Goal: Information Seeking & Learning: Learn about a topic

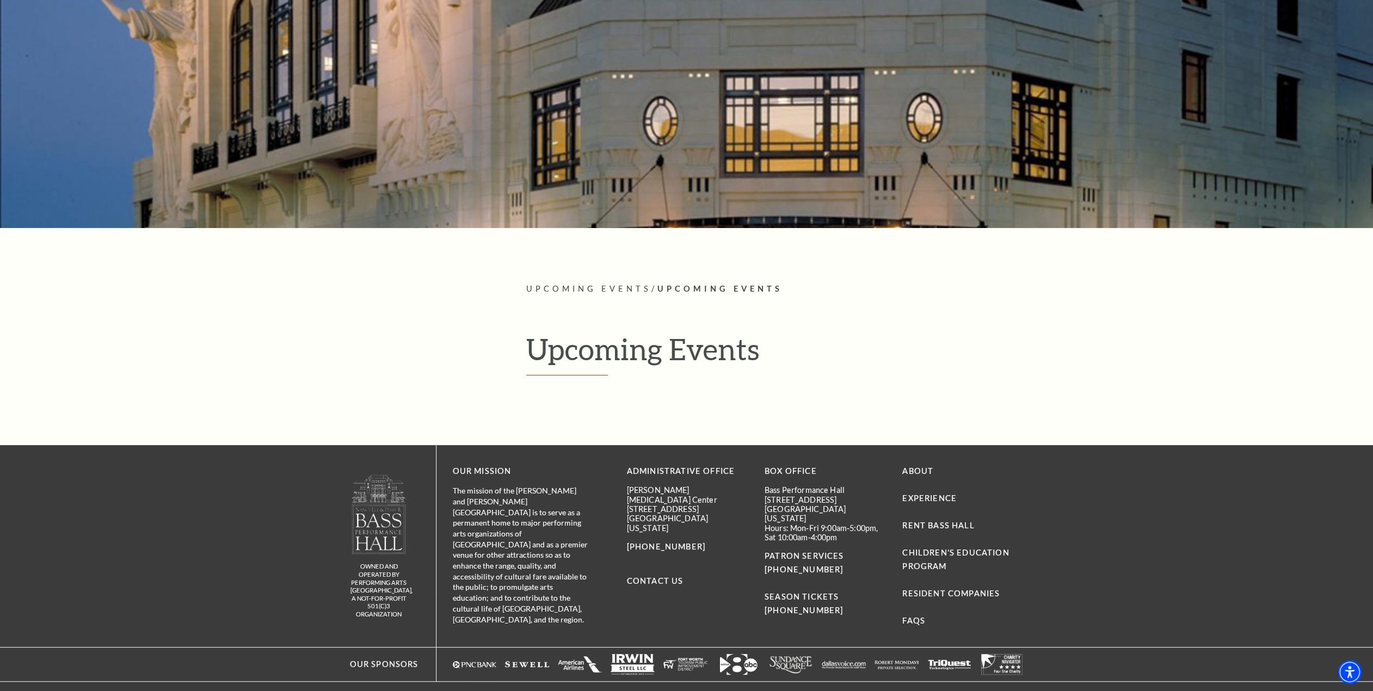
scroll to position [165, 0]
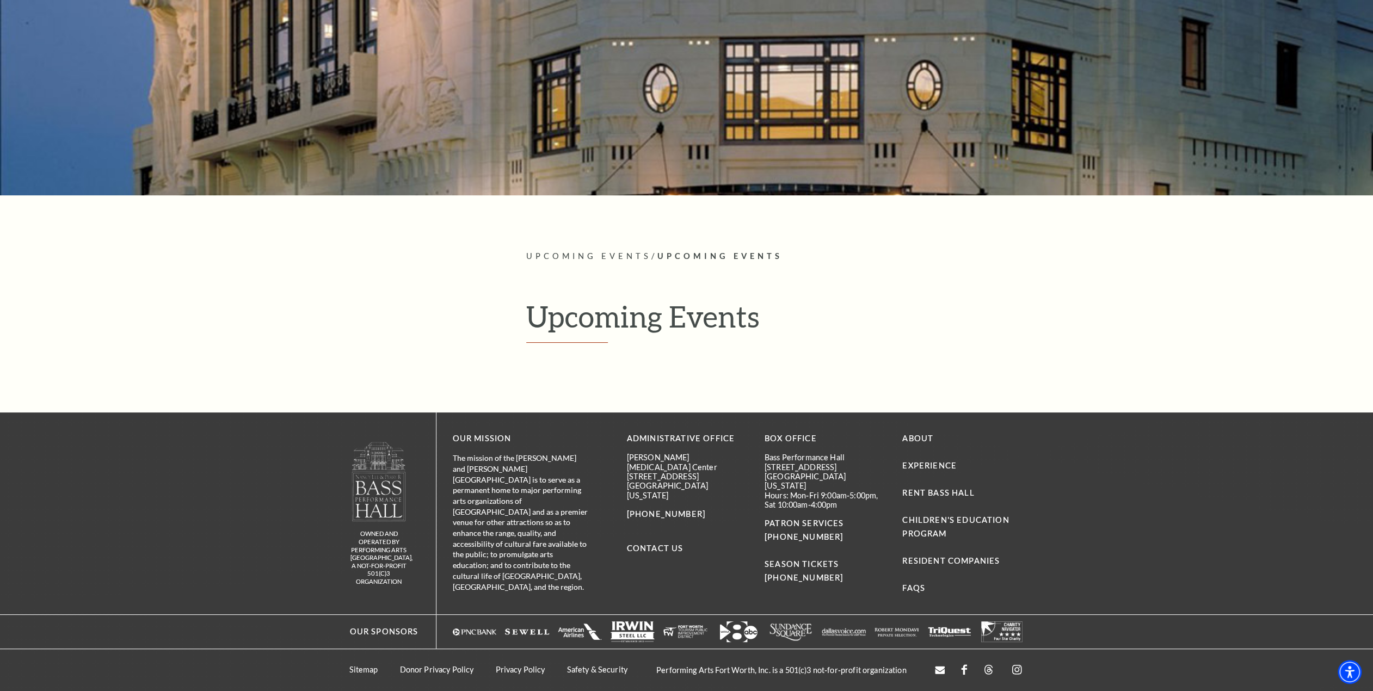
click at [631, 322] on h1 "Upcoming Events" at bounding box center [775, 321] width 498 height 45
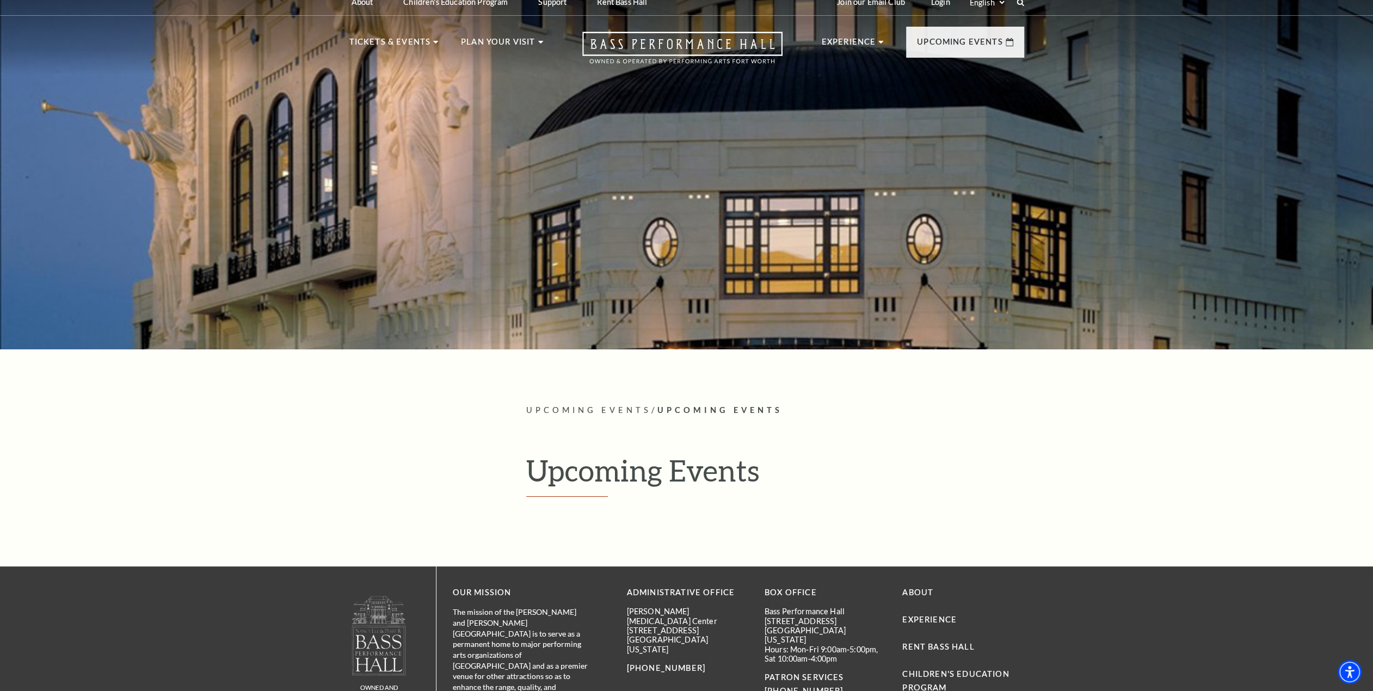
scroll to position [0, 0]
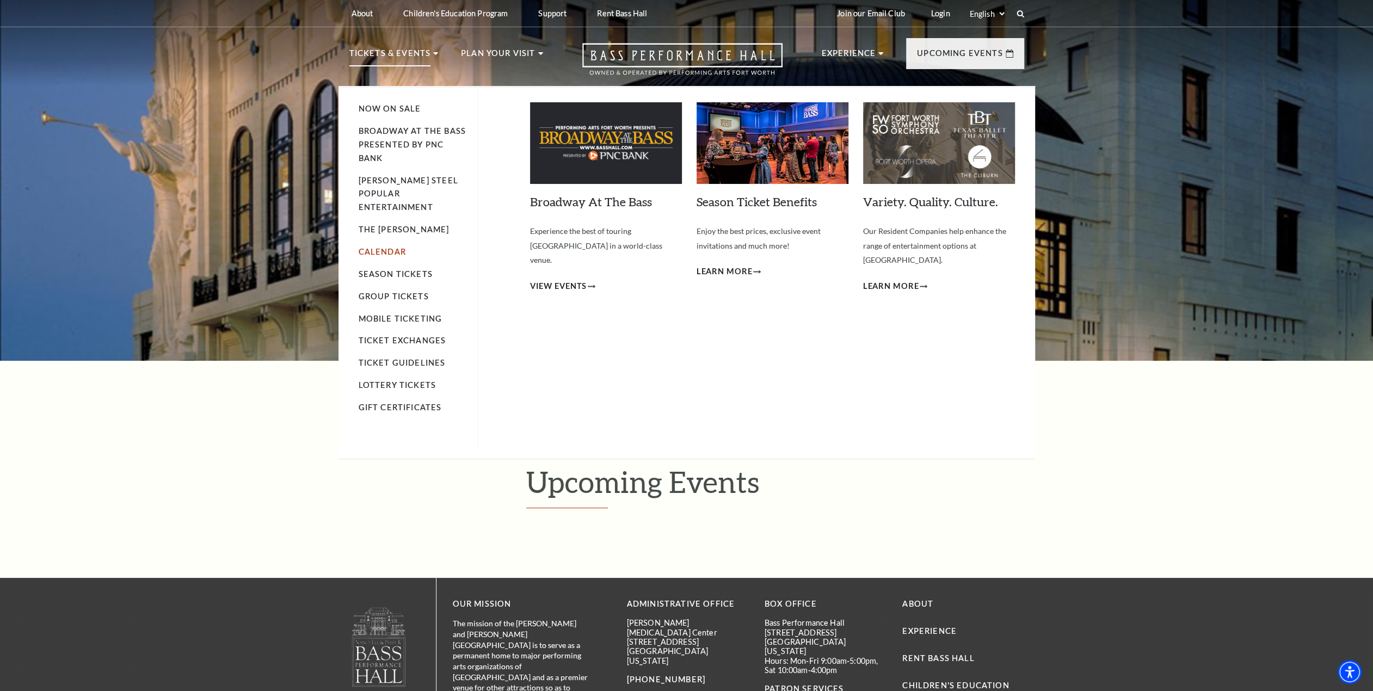
click at [395, 247] on link "Calendar" at bounding box center [382, 251] width 47 height 9
click at [577, 280] on span "View Events" at bounding box center [558, 287] width 57 height 14
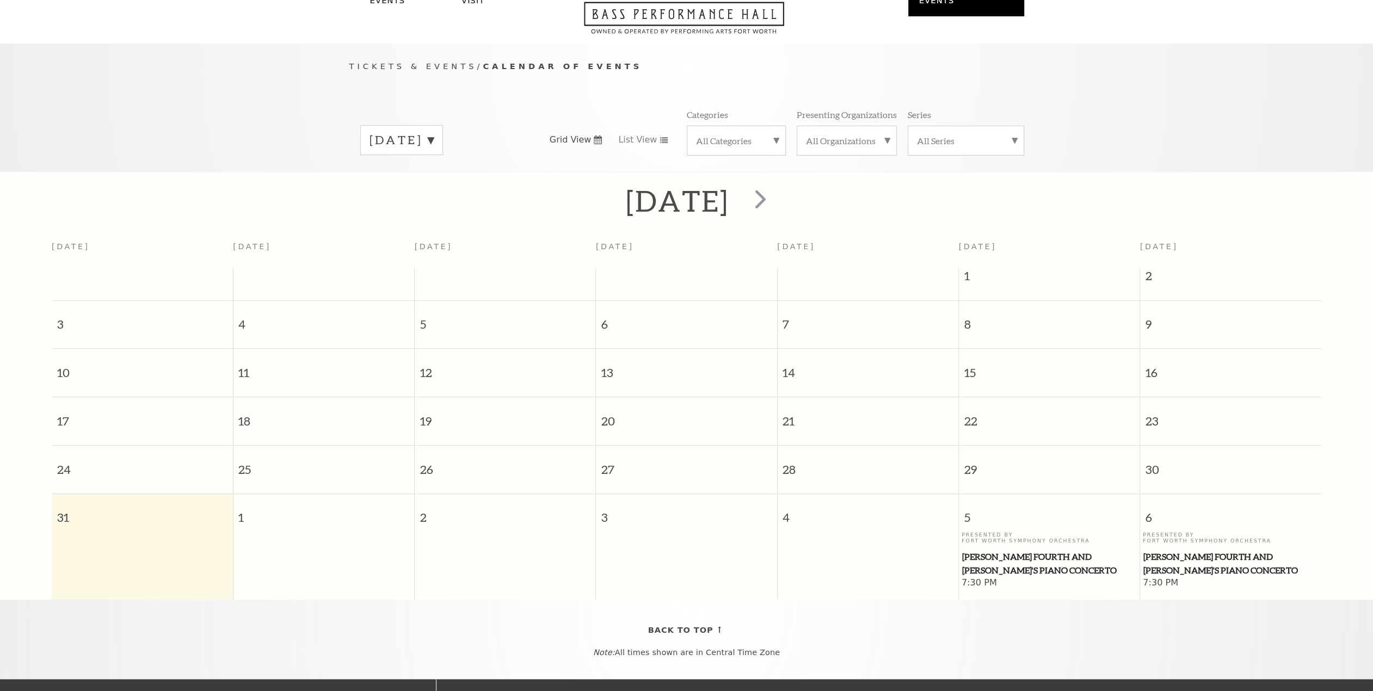
scroll to position [96, 0]
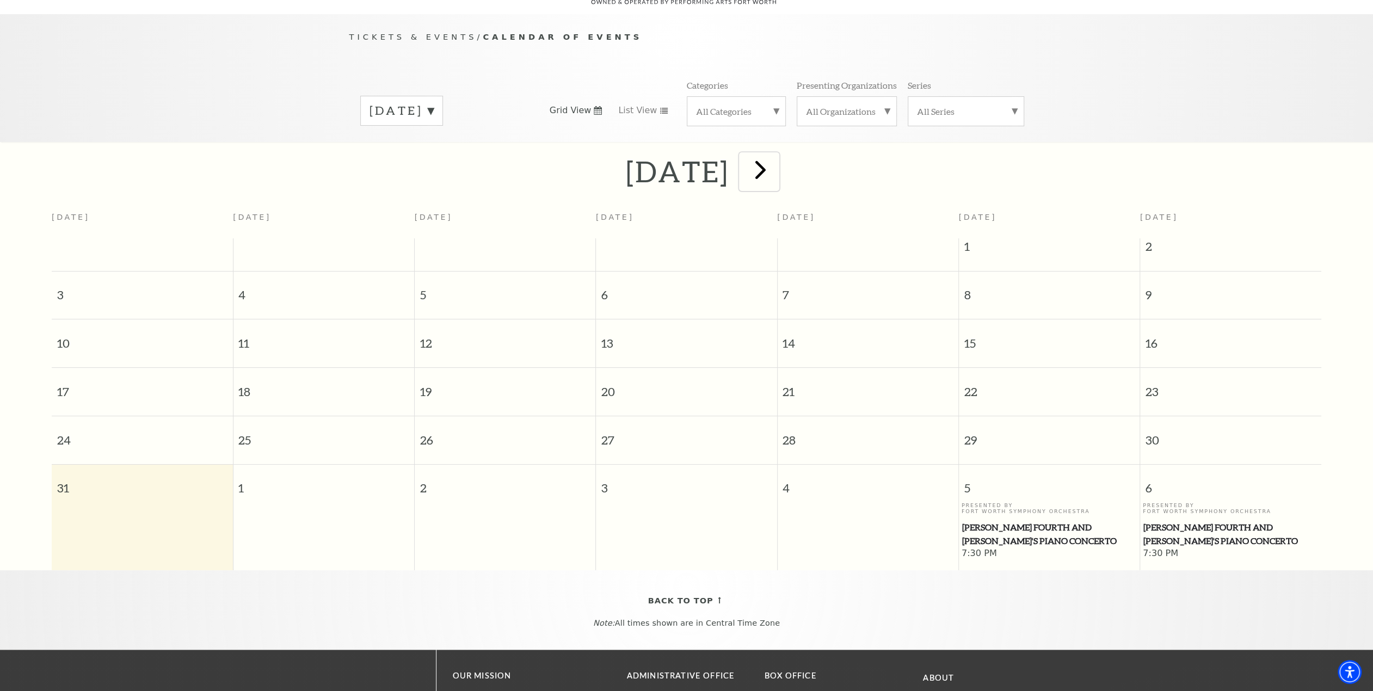
click at [776, 157] on span "next" at bounding box center [760, 169] width 31 height 31
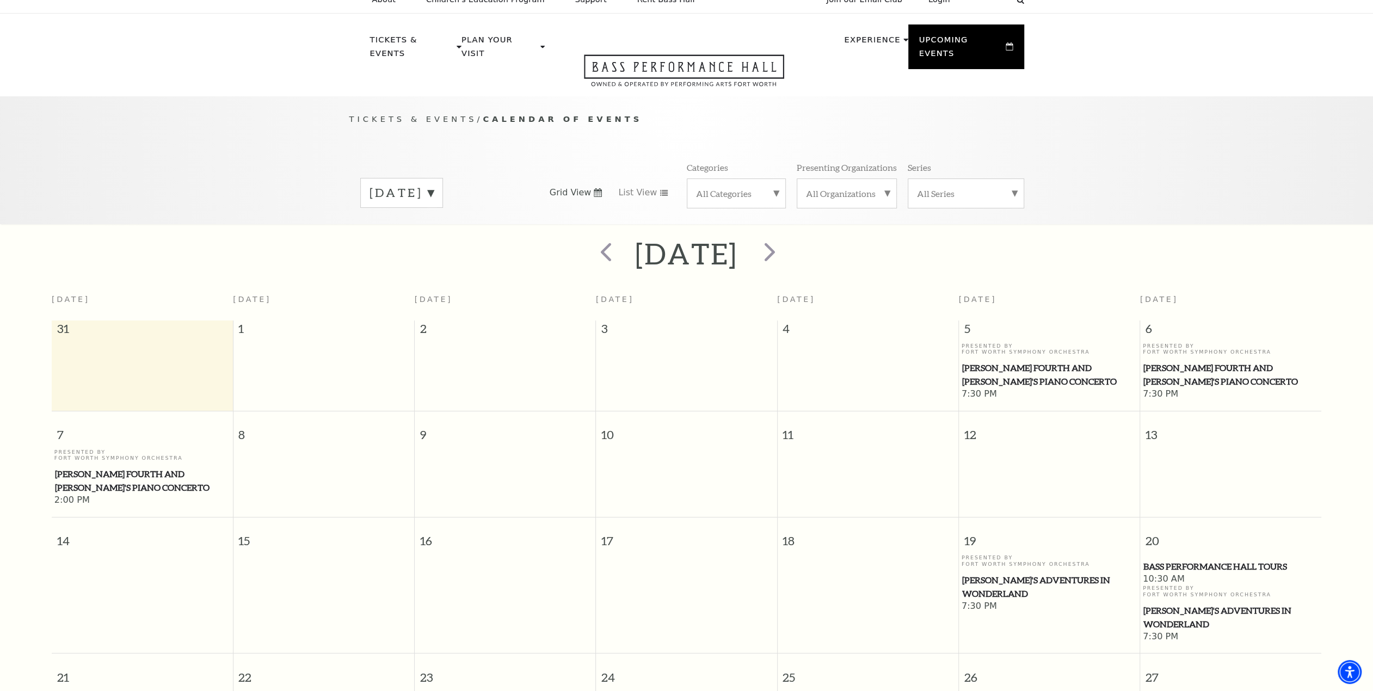
scroll to position [0, 0]
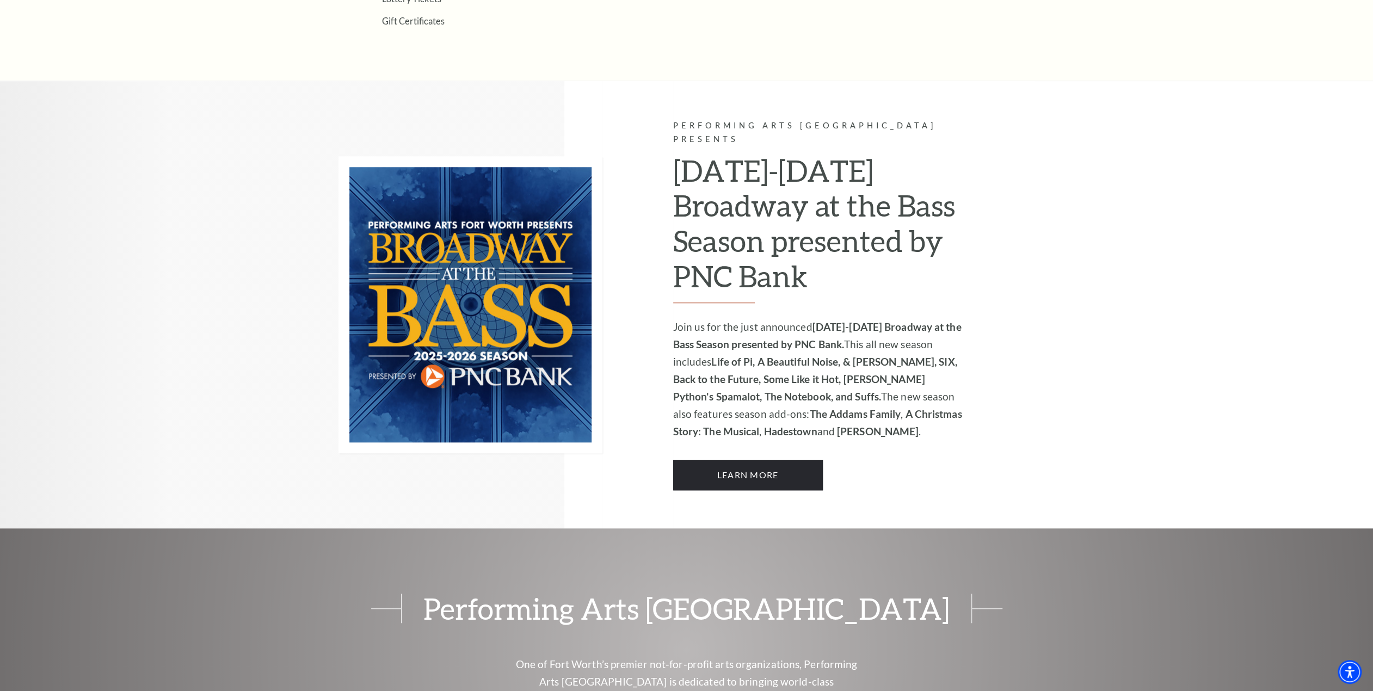
scroll to position [871, 0]
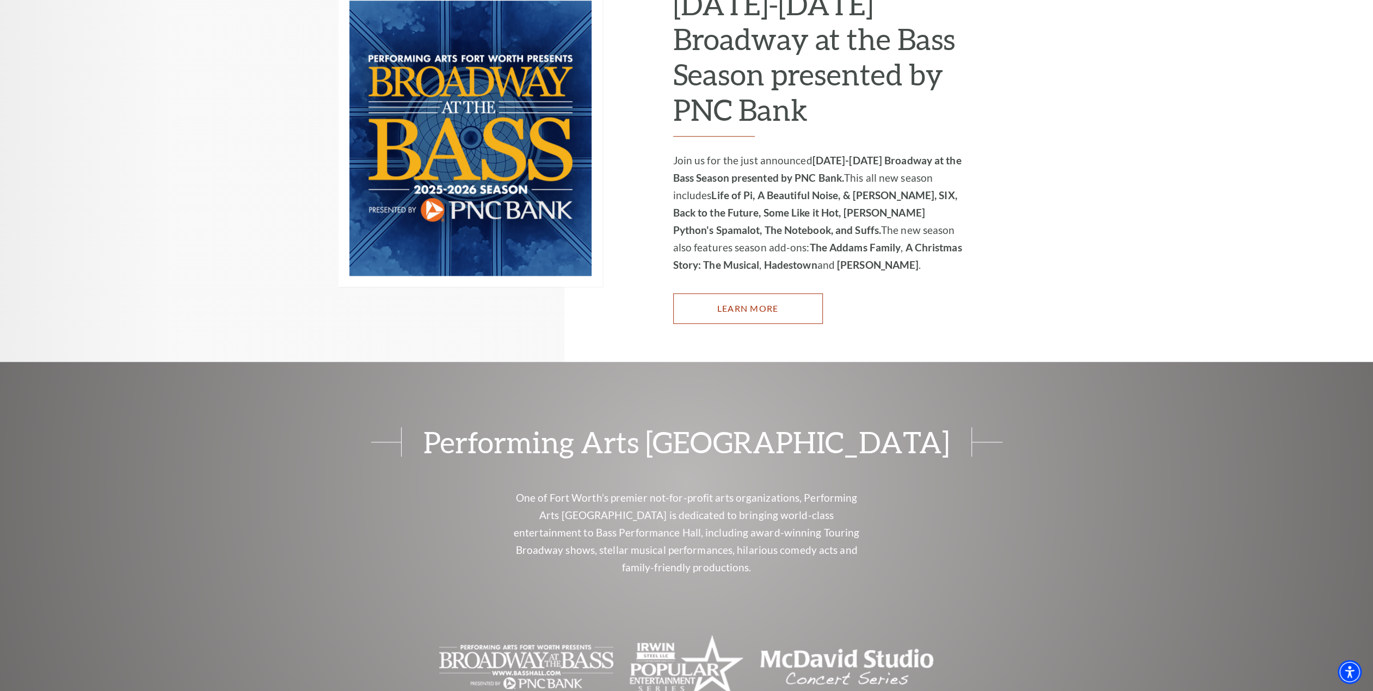
click at [760, 298] on link "Learn More" at bounding box center [748, 308] width 150 height 30
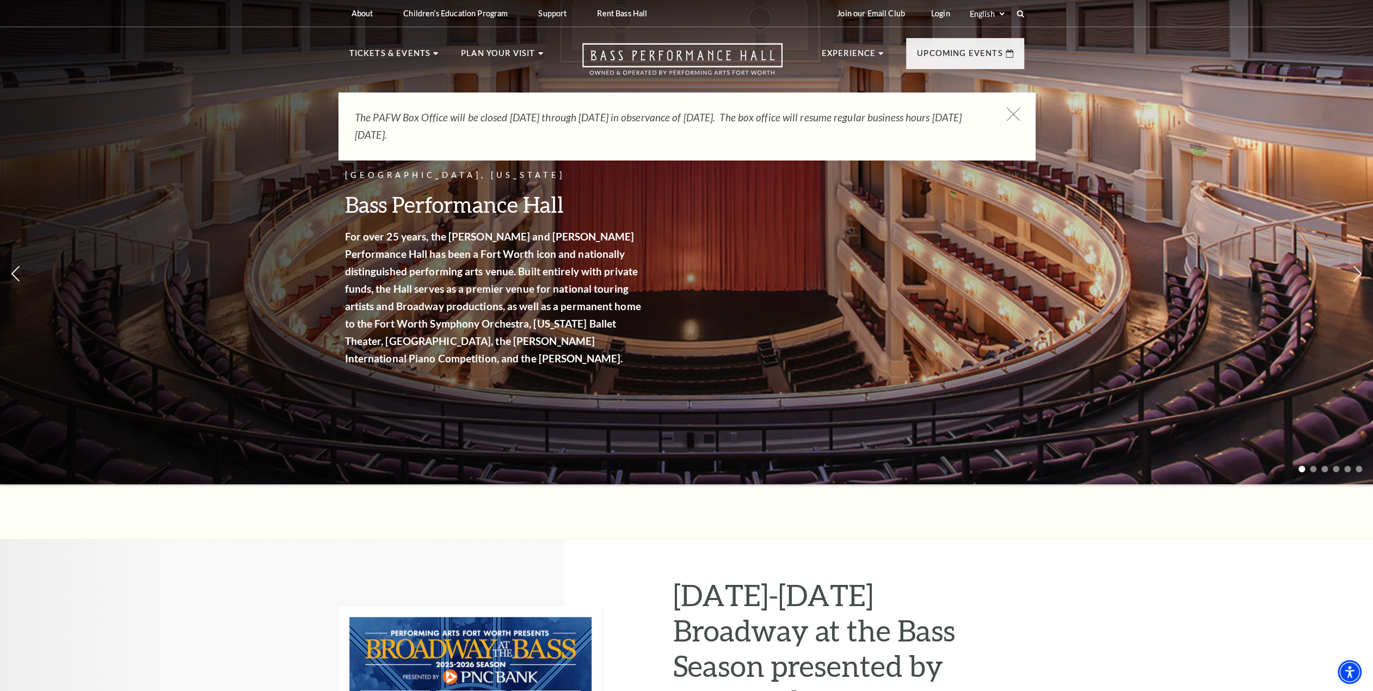
click at [1008, 113] on icon at bounding box center [1013, 115] width 14 height 14
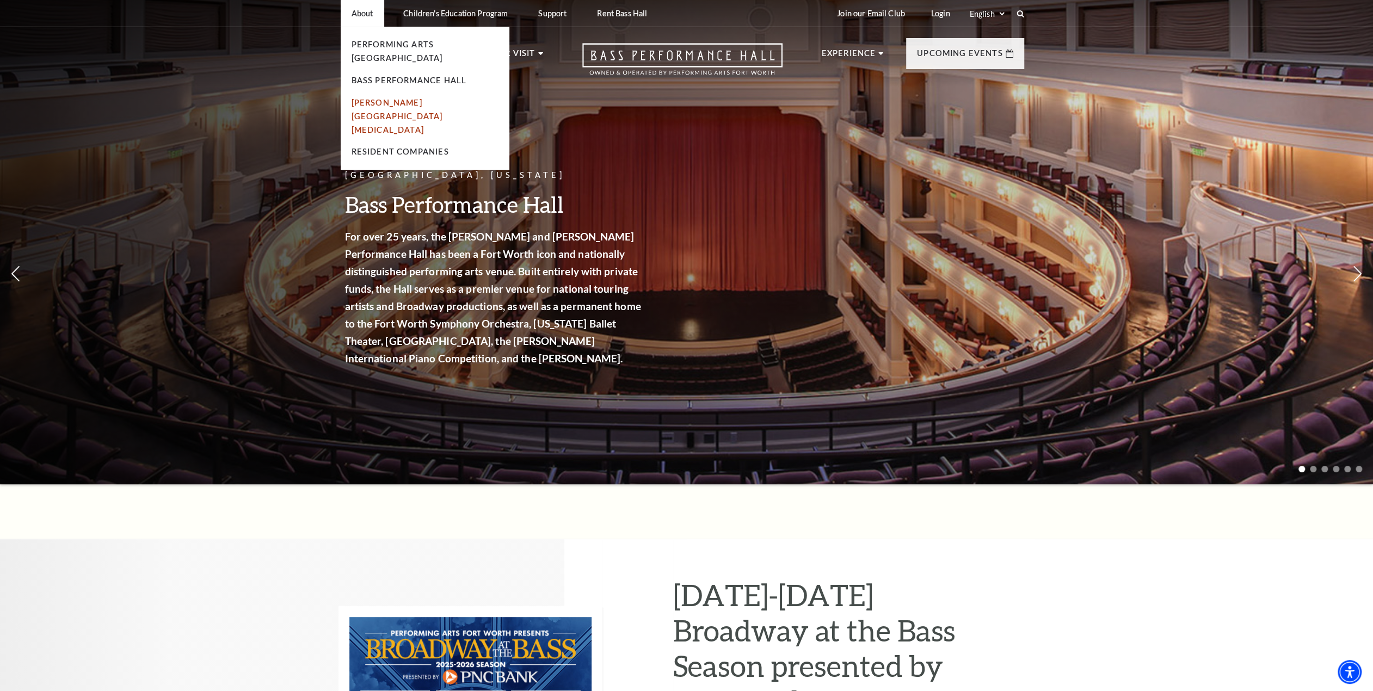
click at [383, 98] on link "[PERSON_NAME][GEOGRAPHIC_DATA][MEDICAL_DATA]" at bounding box center [397, 116] width 91 height 36
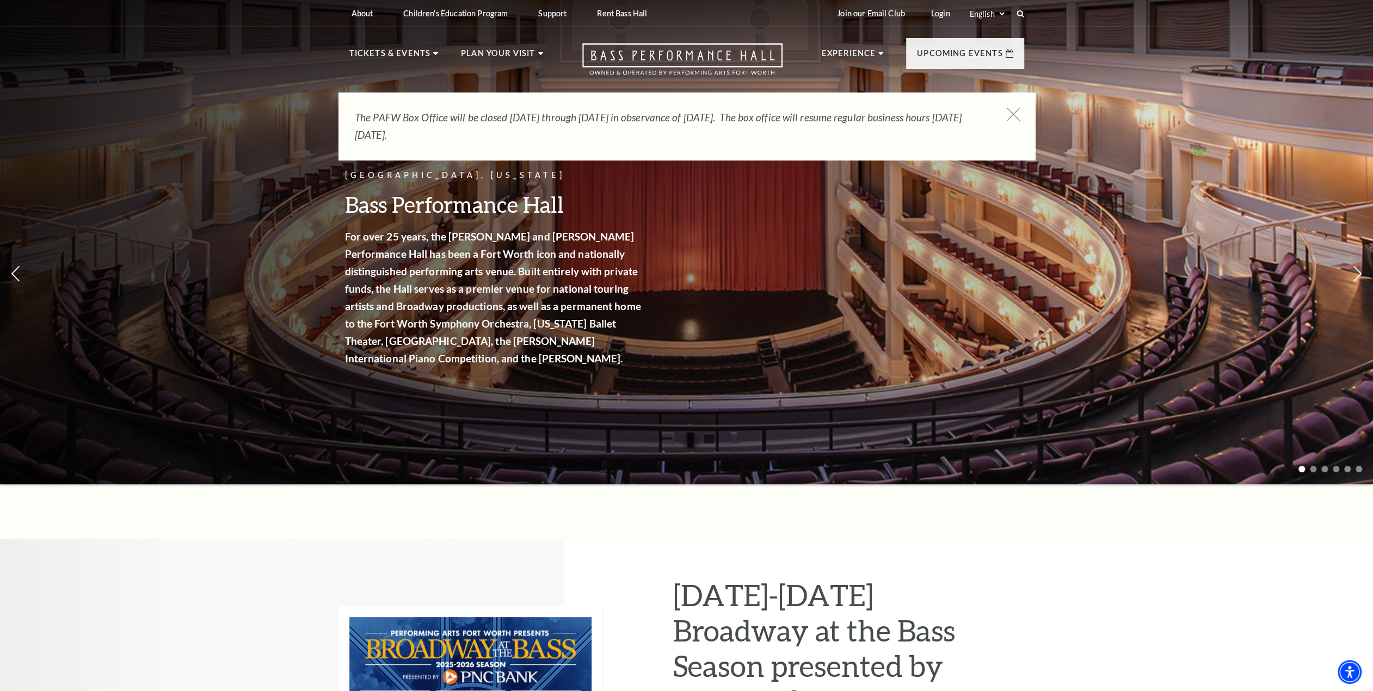
click at [1011, 115] on icon at bounding box center [1013, 115] width 14 height 14
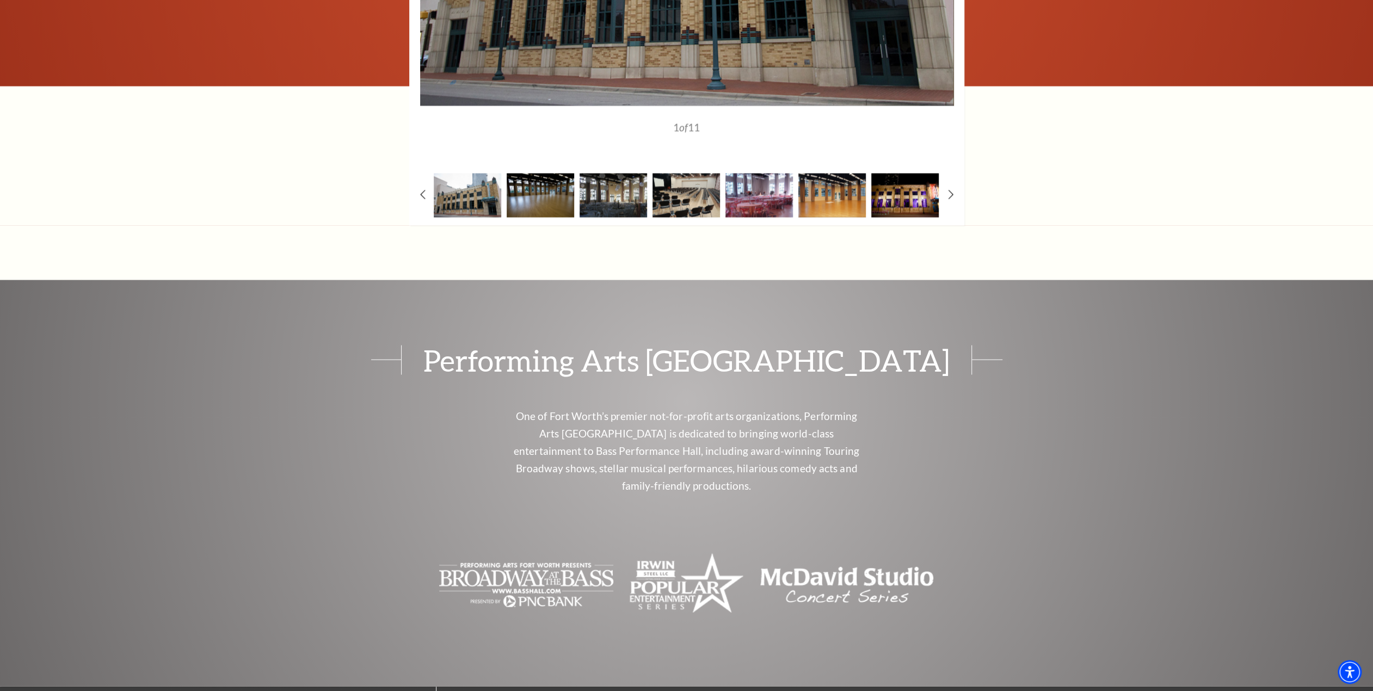
scroll to position [2122, 0]
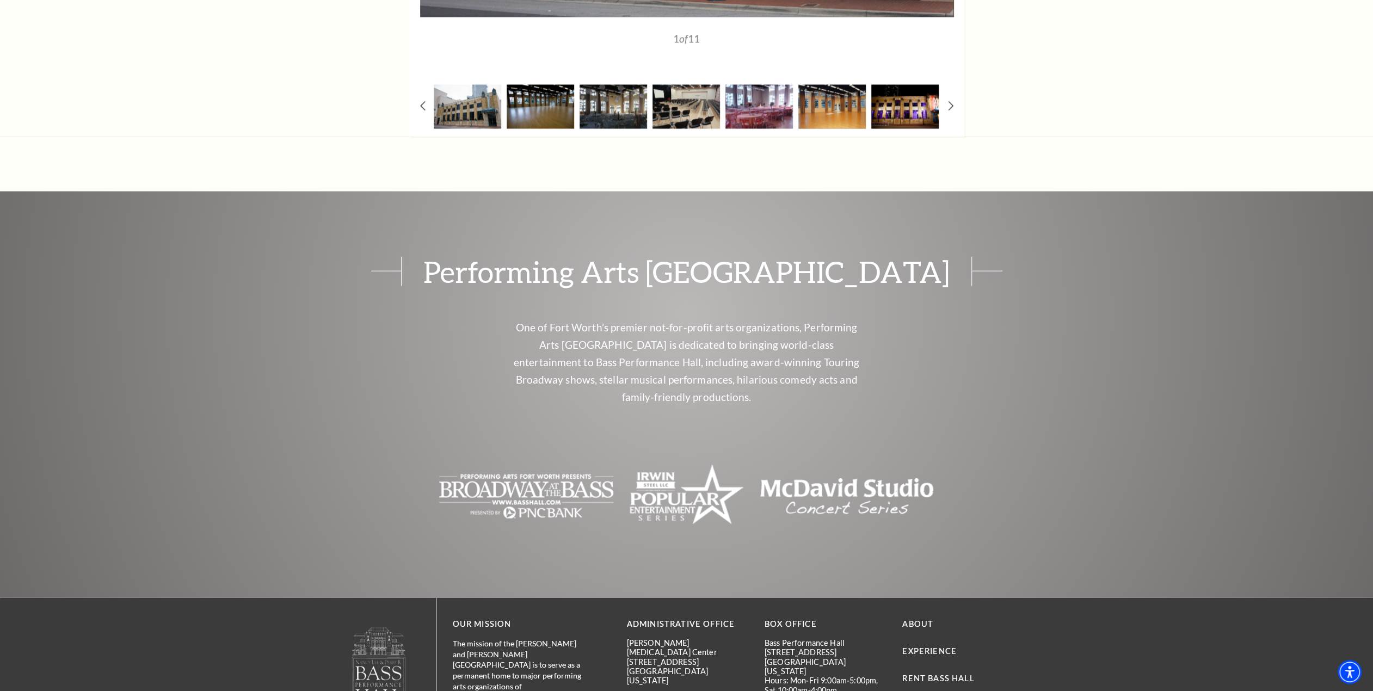
click at [848, 464] on img at bounding box center [847, 496] width 174 height 65
click at [799, 464] on img at bounding box center [847, 496] width 174 height 65
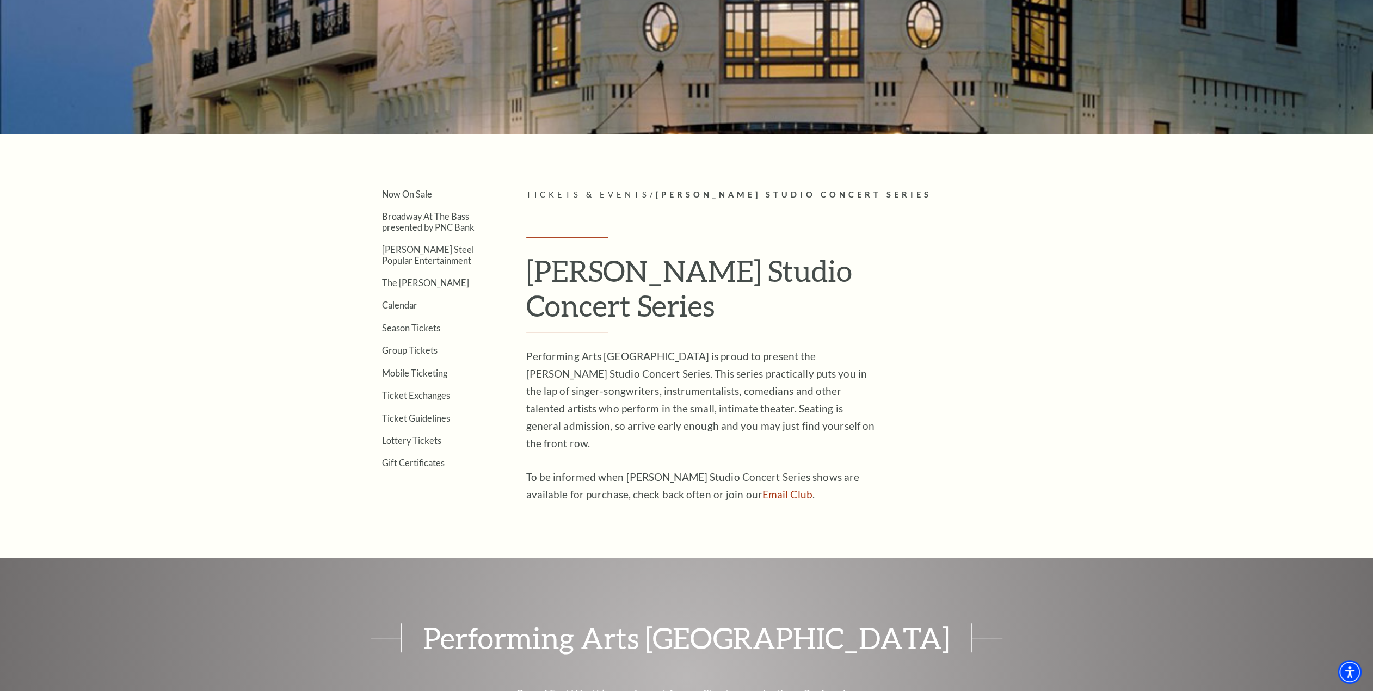
scroll to position [218, 0]
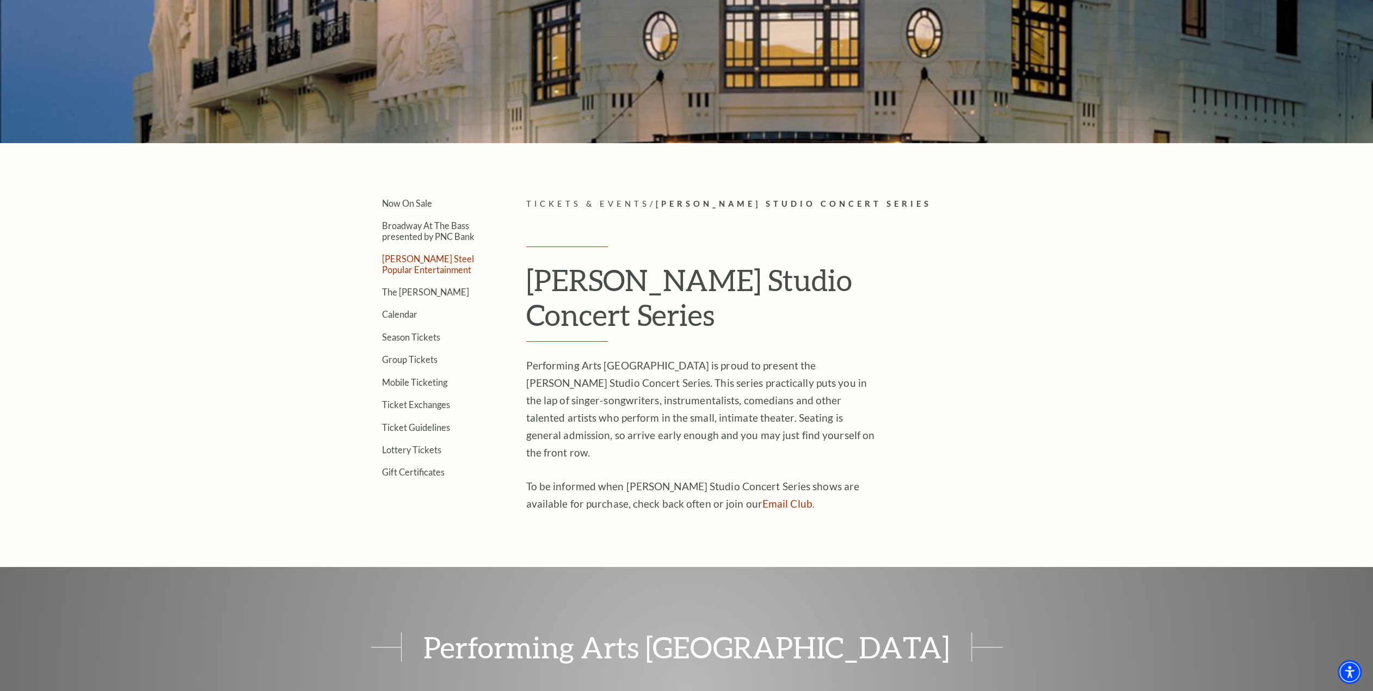
click at [424, 263] on link "[PERSON_NAME] Steel Popular Entertainment" at bounding box center [428, 264] width 92 height 21
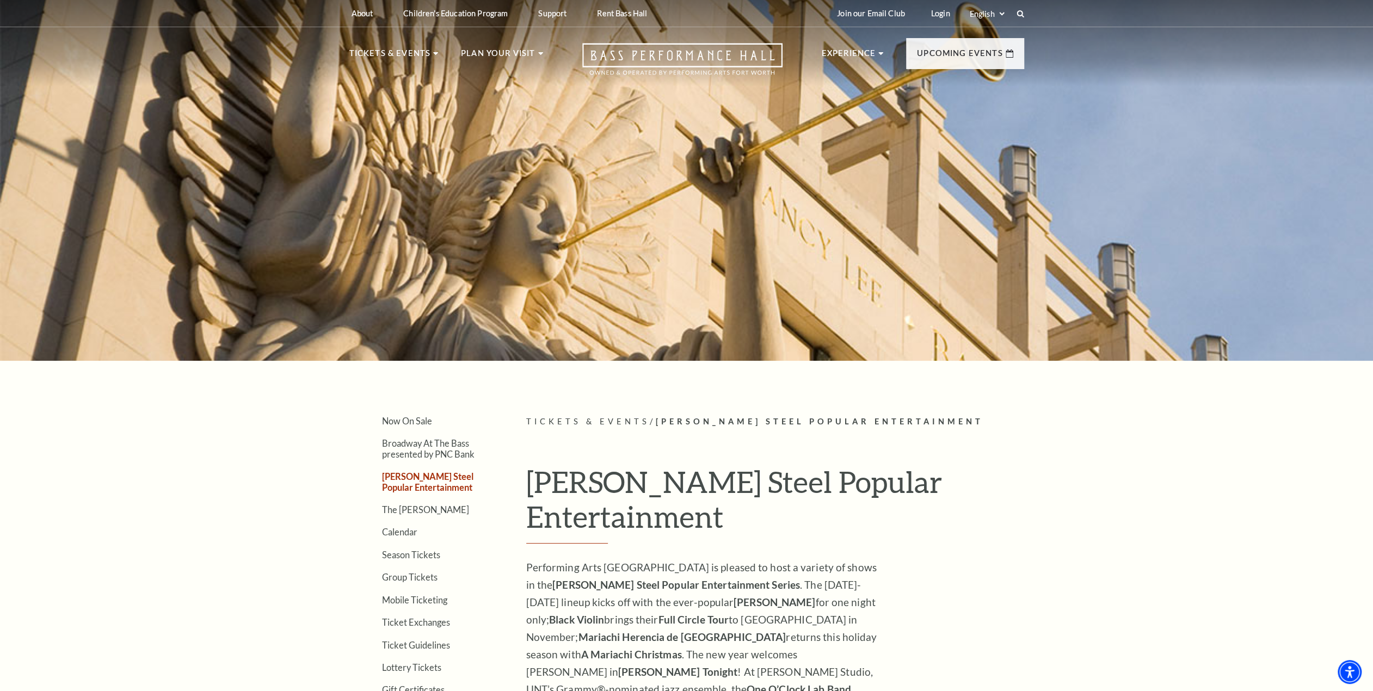
scroll to position [54, 0]
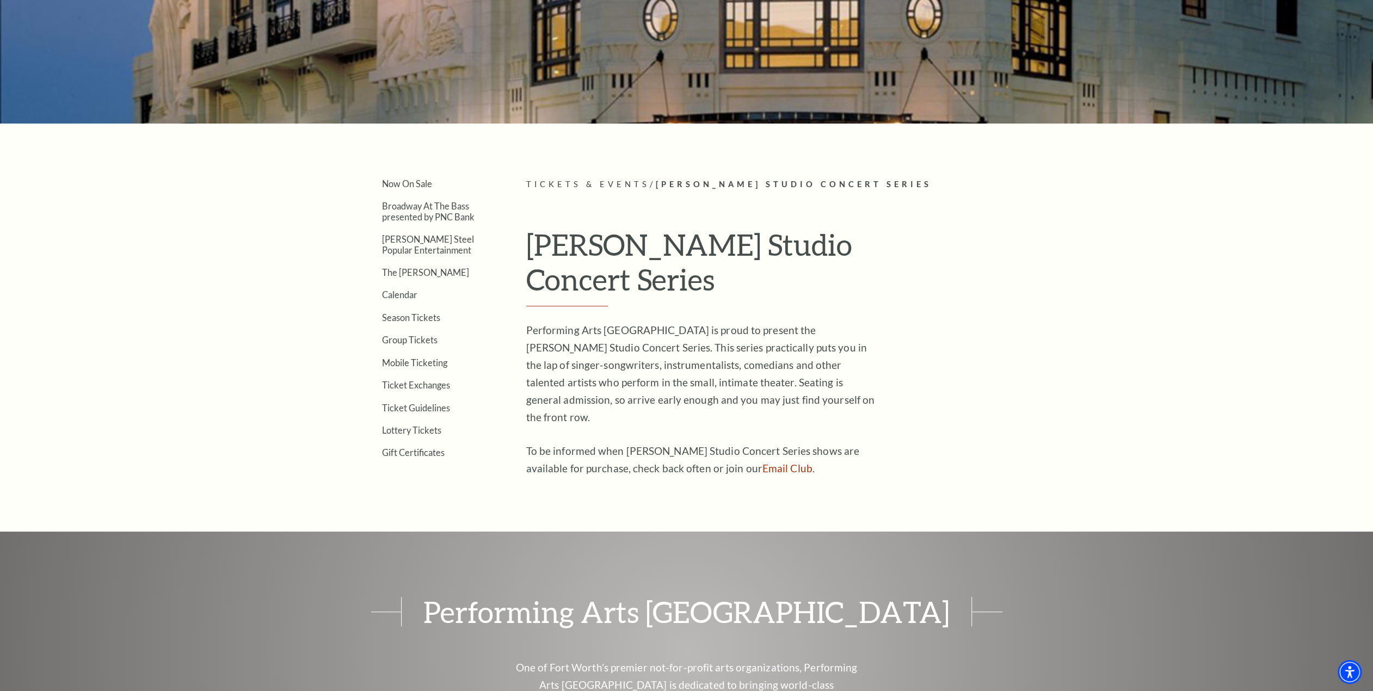
scroll to position [272, 0]
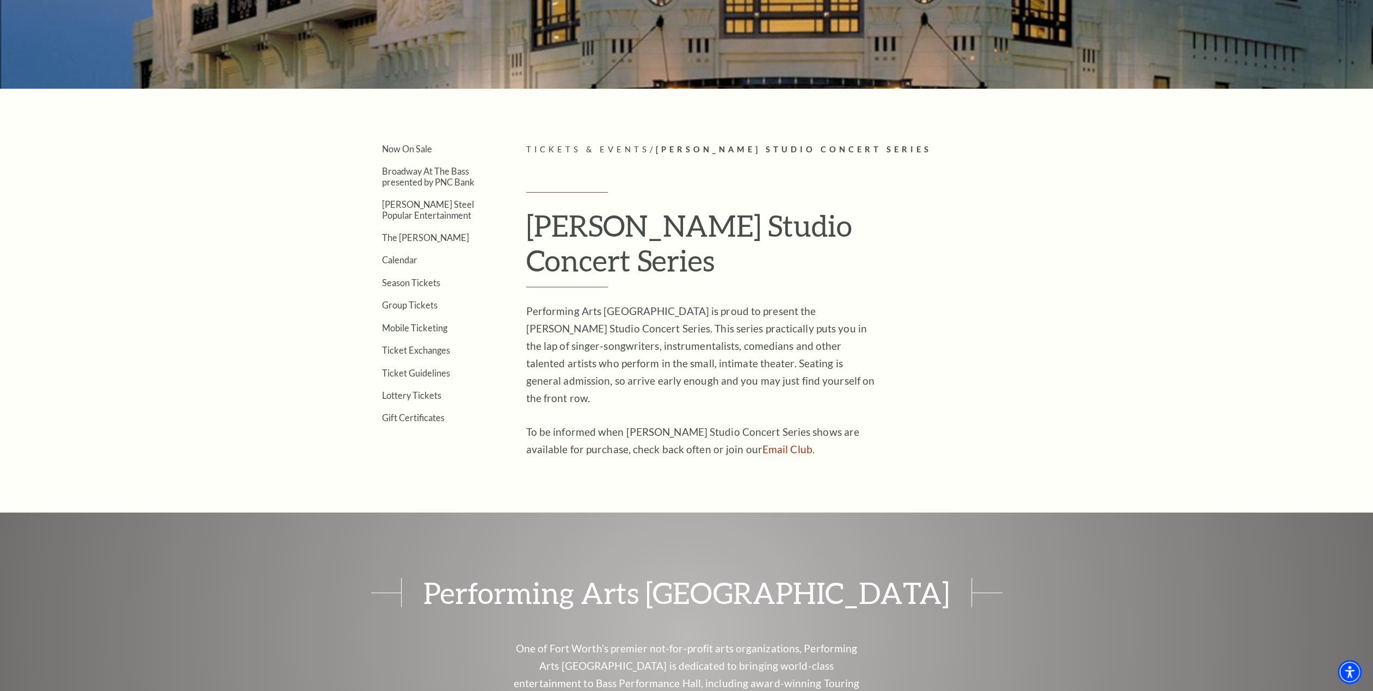
click at [618, 151] on span "Tickets & Events" at bounding box center [588, 149] width 124 height 9
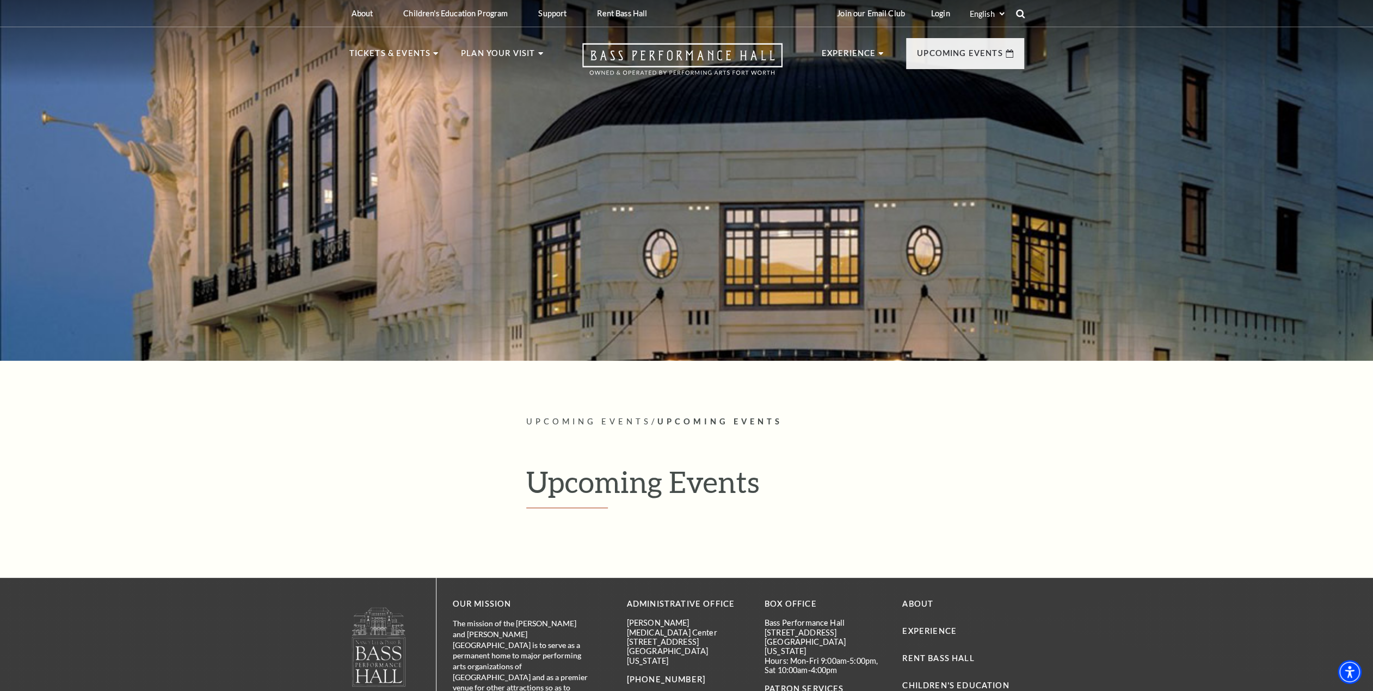
click at [1020, 14] on icon at bounding box center [1020, 14] width 10 height 10
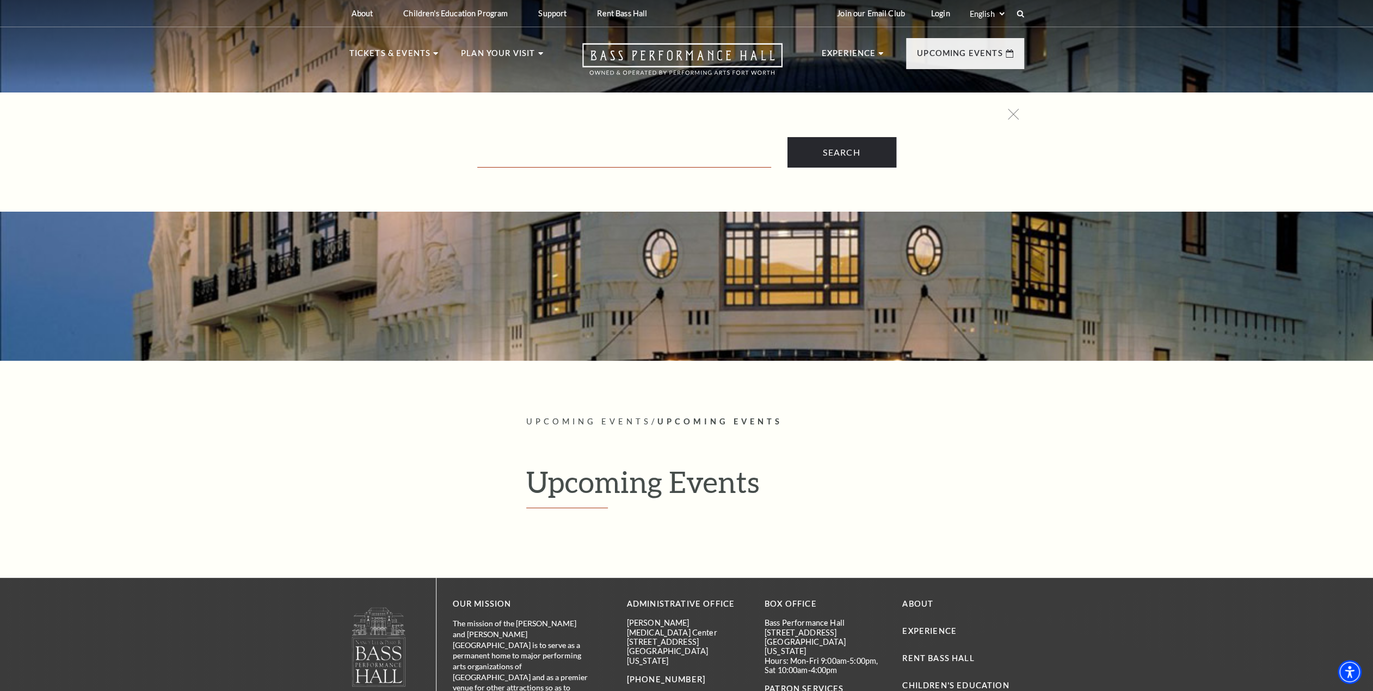
click at [513, 155] on input "Text field" at bounding box center [624, 156] width 294 height 22
type input "[PERSON_NAME]"
click at [787, 137] on input "Search" at bounding box center [841, 152] width 109 height 30
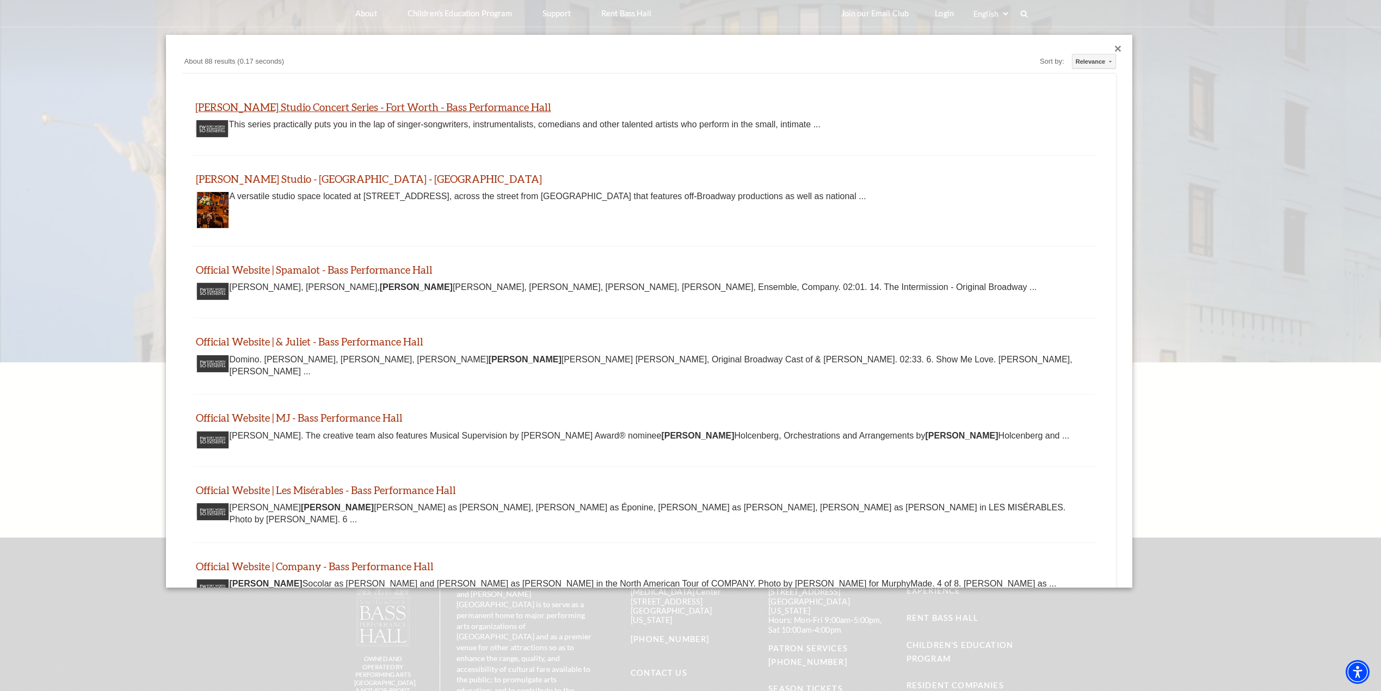
click at [292, 105] on link "[PERSON_NAME] Studio Concert Series - Fort Worth - Bass Performance Hall" at bounding box center [373, 107] width 356 height 13
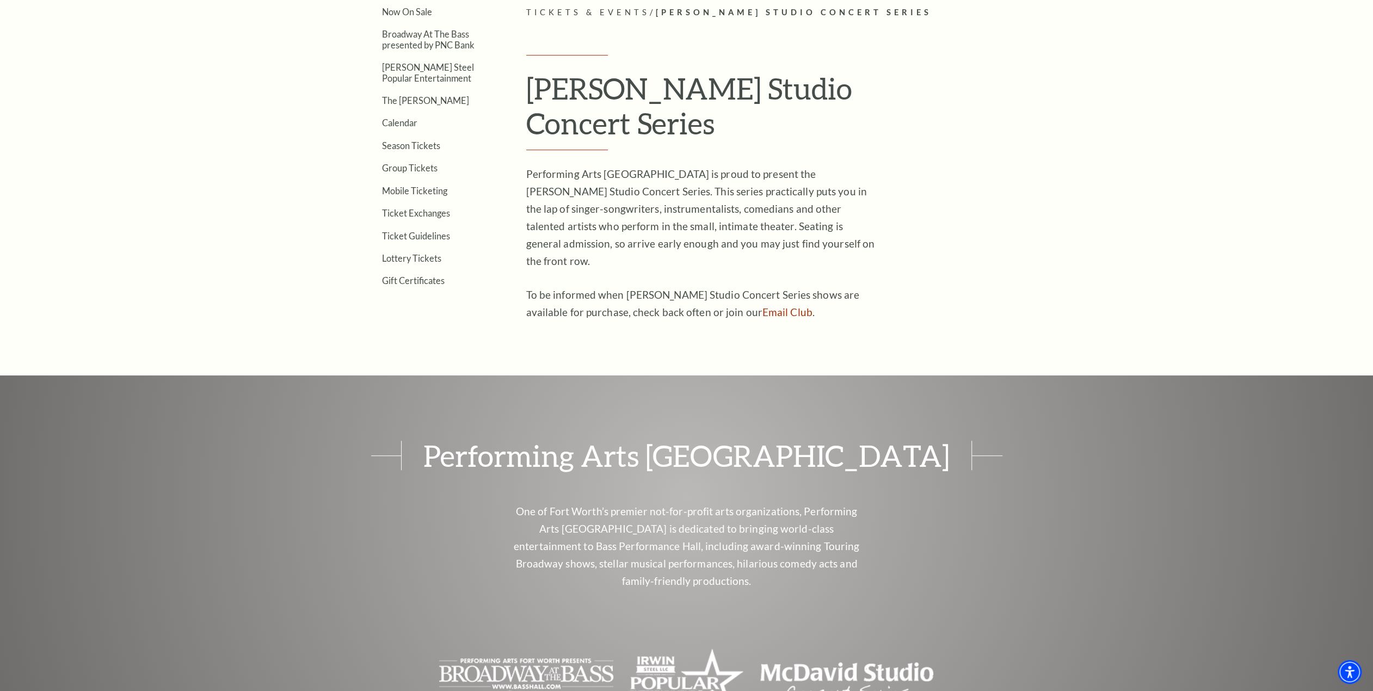
scroll to position [490, 0]
